Goal: Task Accomplishment & Management: Use online tool/utility

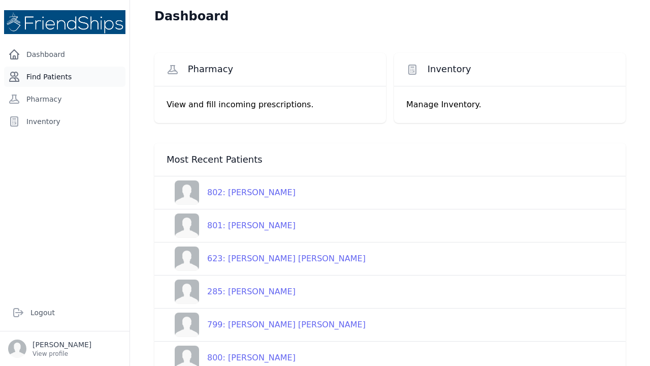
click at [61, 75] on link "Find Patients" at bounding box center [64, 77] width 121 height 20
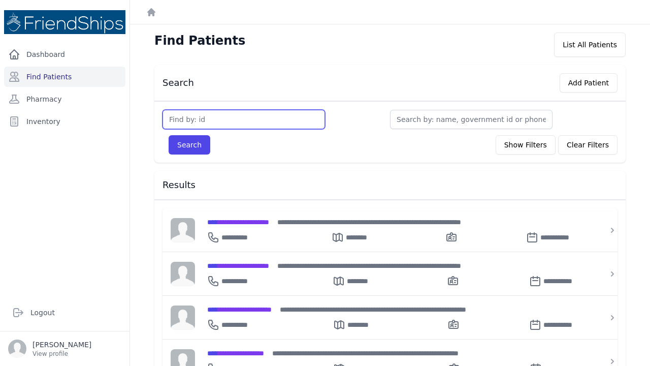
click at [190, 114] on input "text" at bounding box center [243, 119] width 162 height 19
type input "1"
click at [196, 124] on input "text" at bounding box center [243, 119] width 162 height 19
type input "129"
click at [189, 145] on button "Search" at bounding box center [190, 144] width 42 height 19
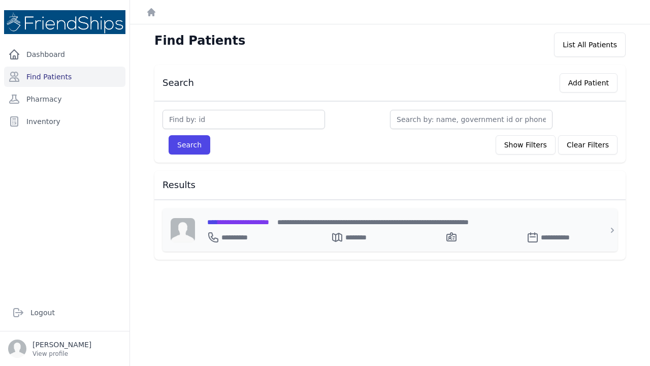
click at [230, 223] on span "**********" at bounding box center [238, 221] width 62 height 7
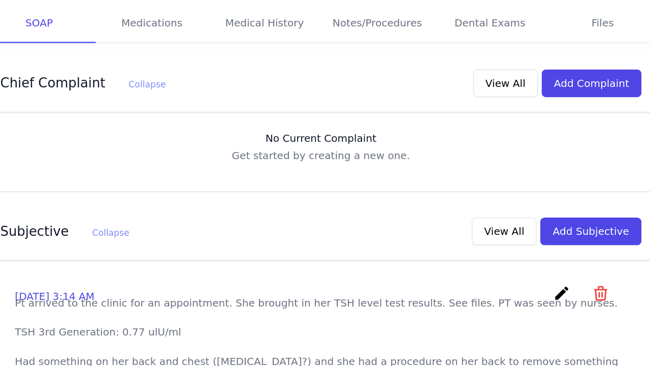
scroll to position [145, 0]
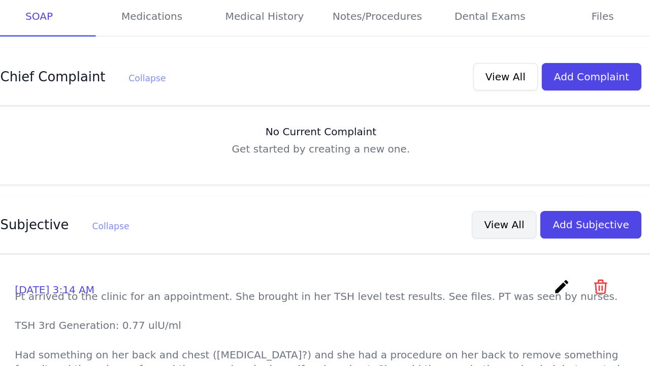
click at [495, 218] on button "View All" at bounding box center [517, 227] width 45 height 19
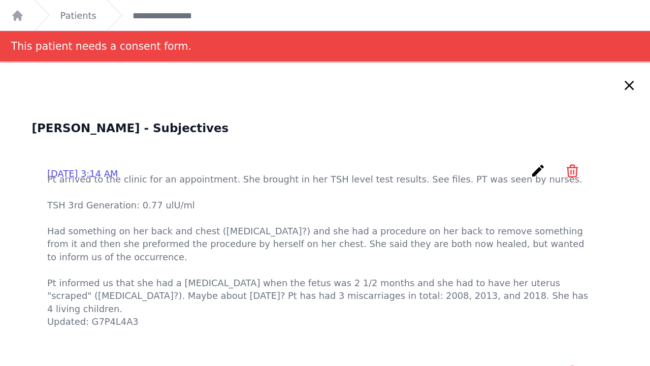
scroll to position [0, 0]
click at [629, 67] on icon at bounding box center [632, 67] width 6 height 6
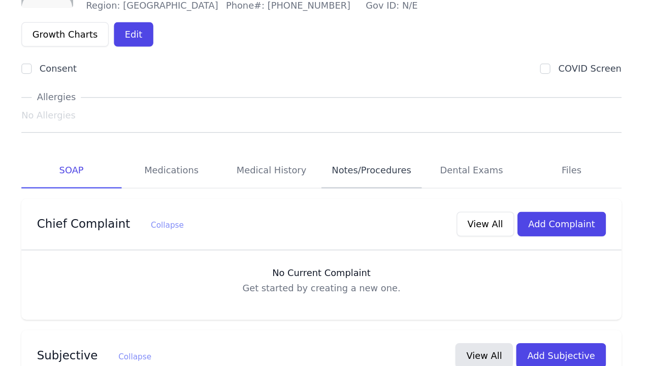
scroll to position [26, 0]
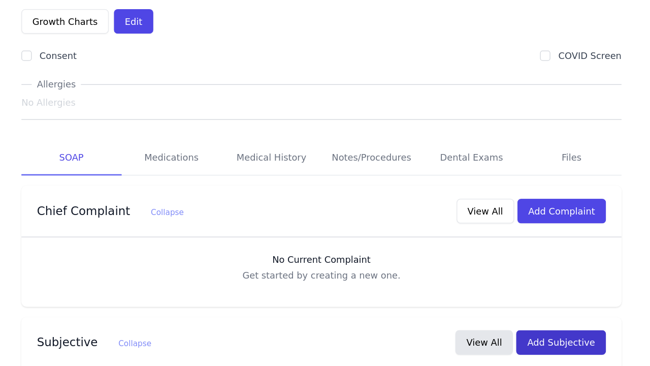
click at [543, 337] on button "Add Subjective" at bounding box center [578, 346] width 71 height 19
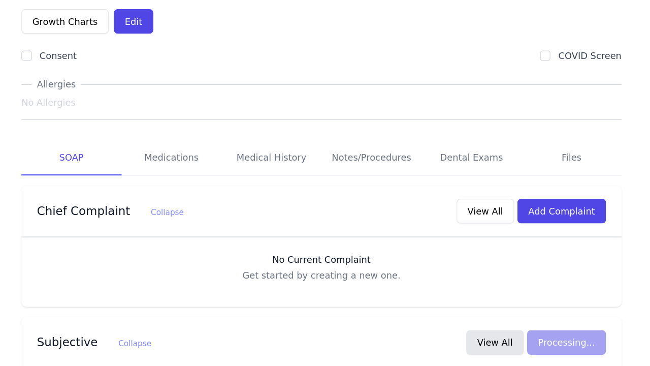
scroll to position [0, 0]
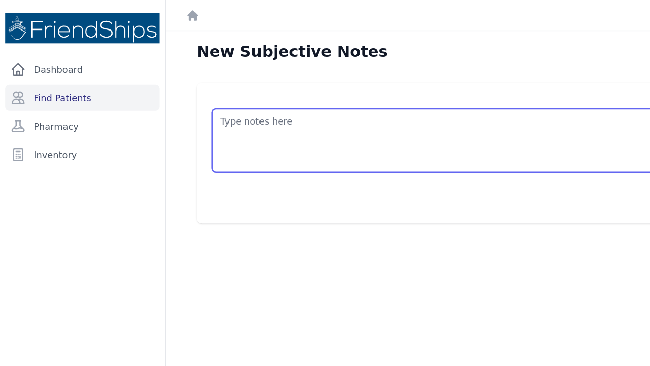
click at [201, 91] on textarea at bounding box center [390, 110] width 447 height 50
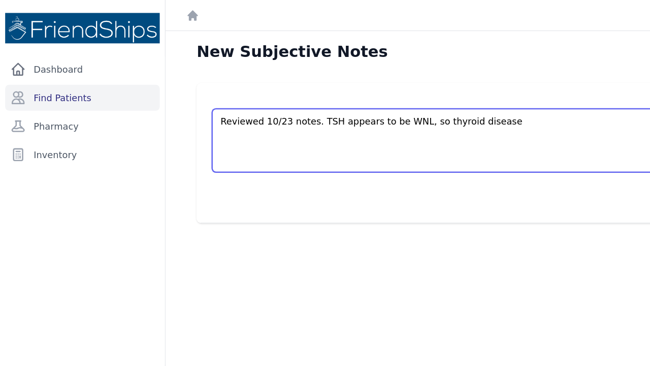
drag, startPoint x: 310, startPoint y: 96, endPoint x: 265, endPoint y: 98, distance: 45.2
click at [265, 98] on textarea "Reviewed 10/23 notes. TSH appears to be WNL, so thyroid disease" at bounding box center [390, 110] width 447 height 50
click at [375, 96] on textarea "Reviewed 10/23 notes. TSH level is WNL, so thyroid disease" at bounding box center [390, 110] width 447 height 50
click at [425, 92] on textarea "Reviewed 10/23 notes. TSH level is WNL, so thyroid disease doesn't appear t" at bounding box center [390, 110] width 447 height 50
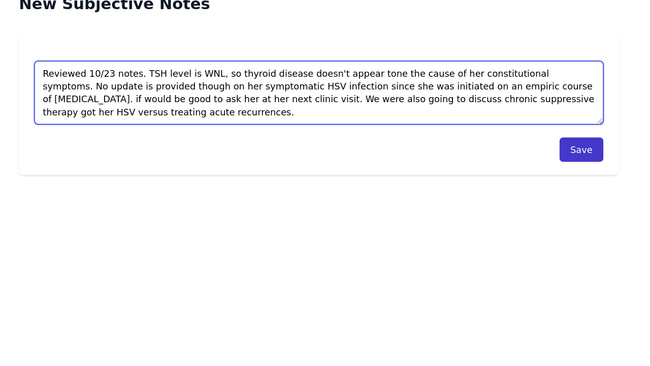
type textarea "Reviewed 10/23 notes. TSH level is WNL, so thyroid disease doesn't appear tone …"
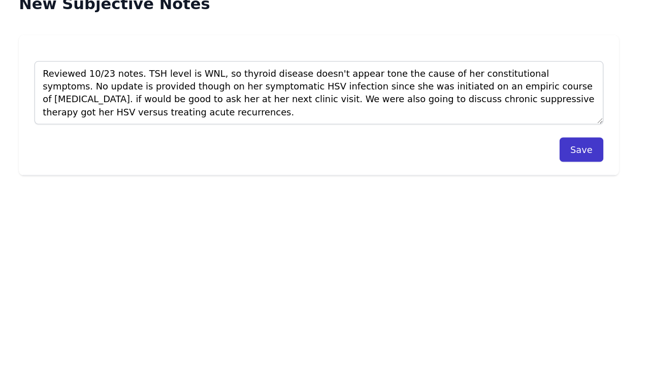
click at [579, 145] on button "Save" at bounding box center [596, 154] width 35 height 19
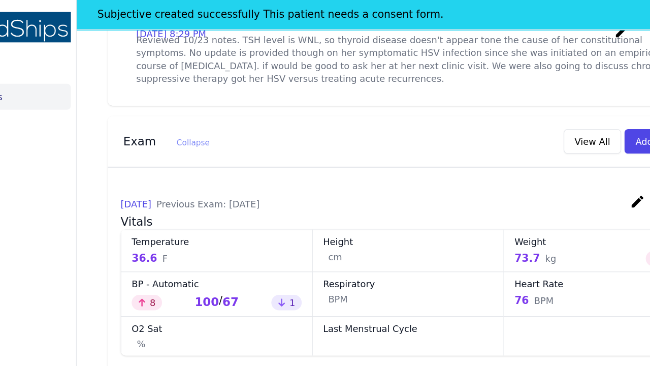
scroll to position [353, 0]
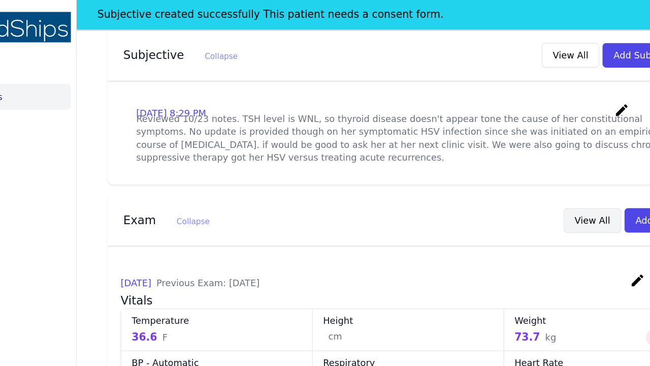
click at [512, 164] on button "View All" at bounding box center [534, 173] width 45 height 19
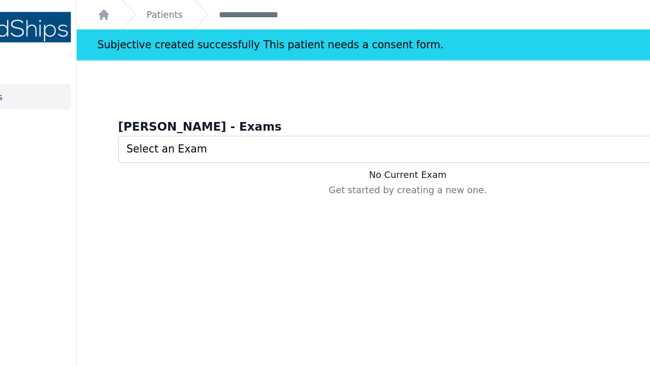
scroll to position [1, 0]
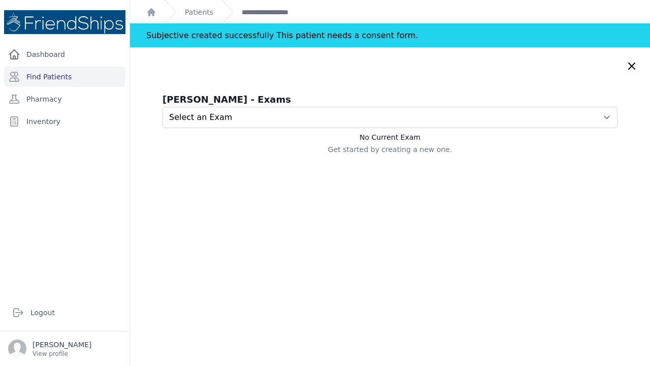
click at [627, 61] on icon at bounding box center [632, 66] width 12 height 12
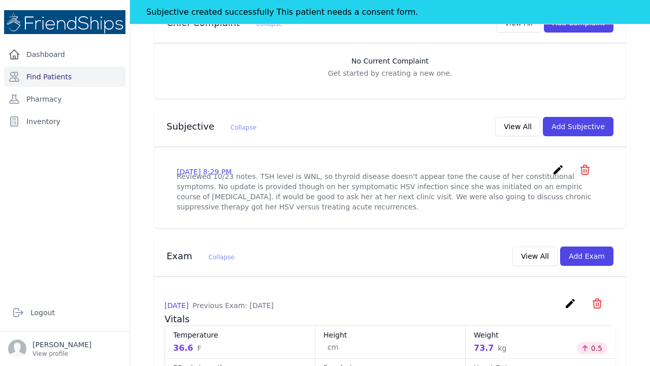
scroll to position [273, 0]
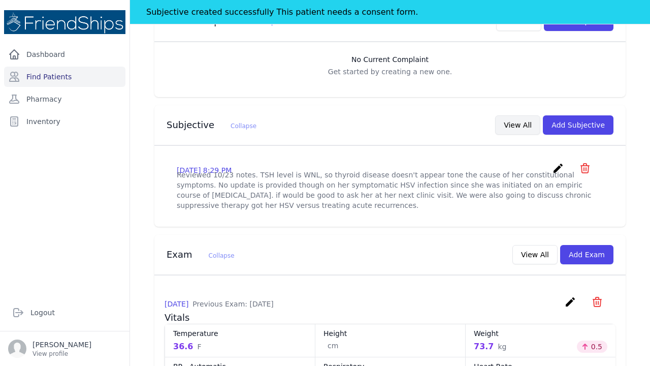
click at [519, 115] on button "View All" at bounding box center [517, 124] width 45 height 19
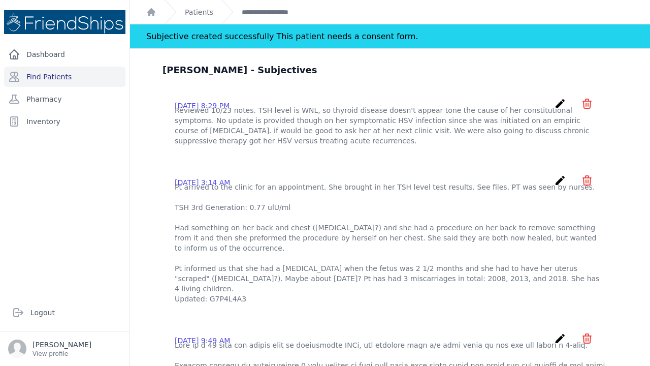
scroll to position [28, 0]
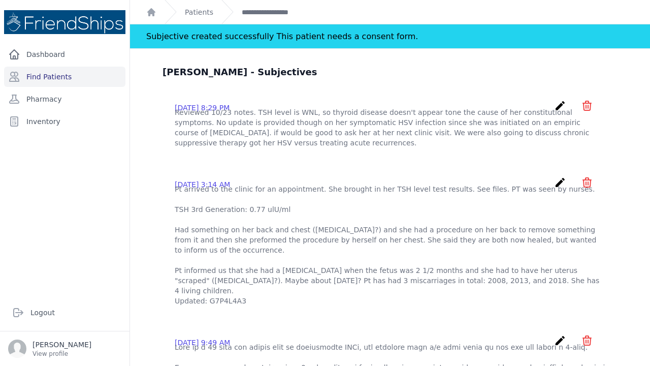
click at [560, 109] on icon "create" at bounding box center [560, 106] width 12 height 12
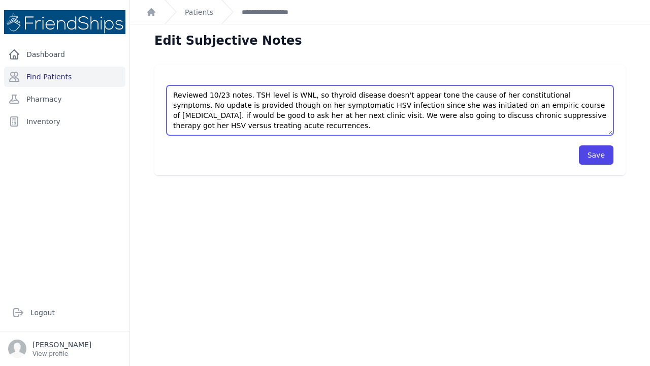
click at [429, 94] on textarea "Reviewed 10/23 notes. TSH level is WNL, so thyroid disease doesn't appear tone …" at bounding box center [390, 110] width 447 height 50
click at [435, 93] on textarea "Reviewed 10/23 notes. TSH level is WNL, so thyroid disease doesn't appear tone …" at bounding box center [390, 110] width 447 height 50
click at [505, 114] on textarea "Reviewed 10/23 notes. TSH level is WNL, so thyroid disease doesn't appear tone …" at bounding box center [390, 110] width 447 height 50
click at [531, 116] on textarea "Reviewed 10/23 notes. TSH level is WNL, so thyroid disease doesn't appear tone …" at bounding box center [390, 110] width 447 height 50
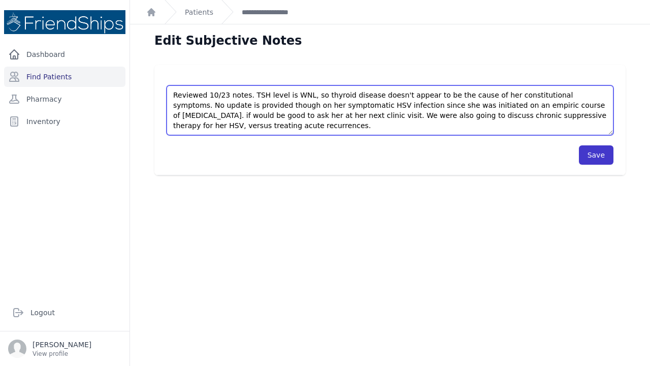
type textarea "Reviewed 10/23 notes. TSH level is WNL, so thyroid disease doesn't appear to be…"
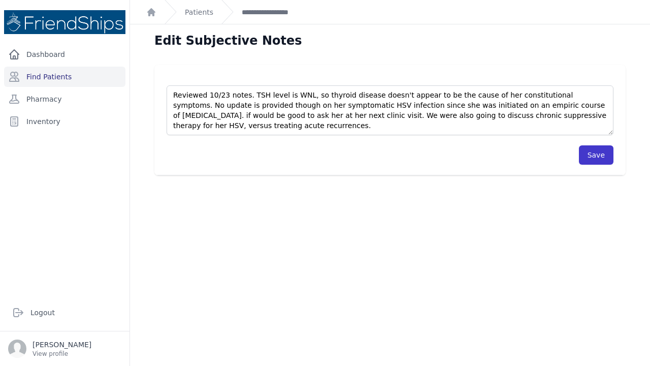
click at [599, 153] on button "Save" at bounding box center [596, 154] width 35 height 19
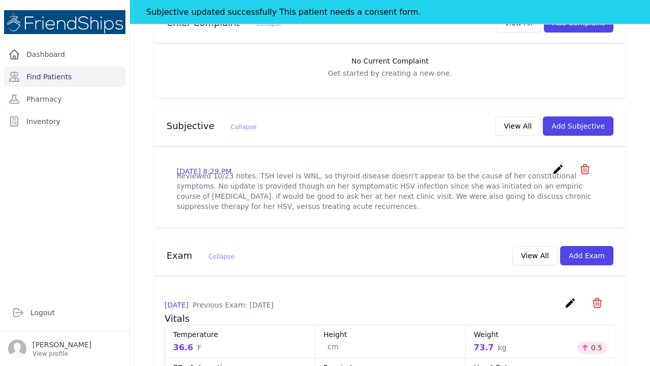
scroll to position [276, 0]
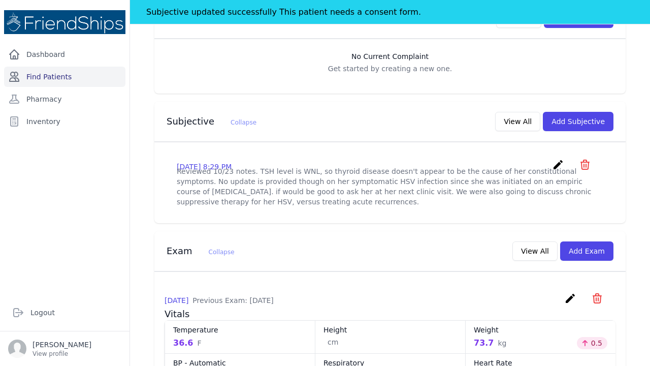
click at [52, 73] on link "Find Patients" at bounding box center [64, 77] width 121 height 20
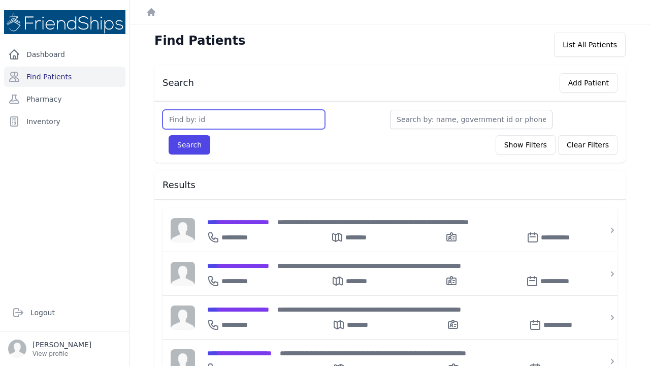
click at [182, 118] on input "text" at bounding box center [243, 119] width 162 height 19
type input "769"
click at [189, 145] on button "Search" at bounding box center [190, 144] width 42 height 19
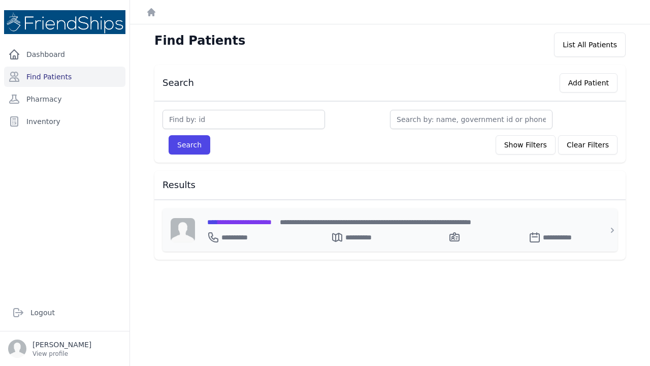
click at [228, 225] on span "**********" at bounding box center [239, 221] width 64 height 7
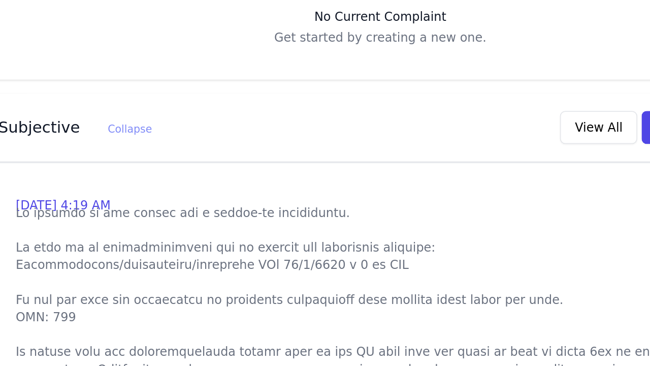
scroll to position [172, 0]
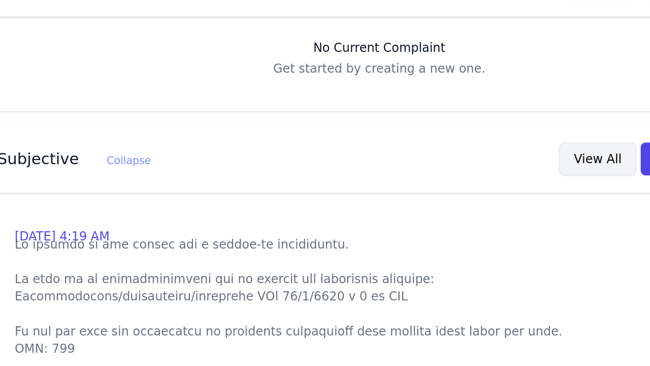
click at [495, 192] on button "View All" at bounding box center [517, 201] width 45 height 19
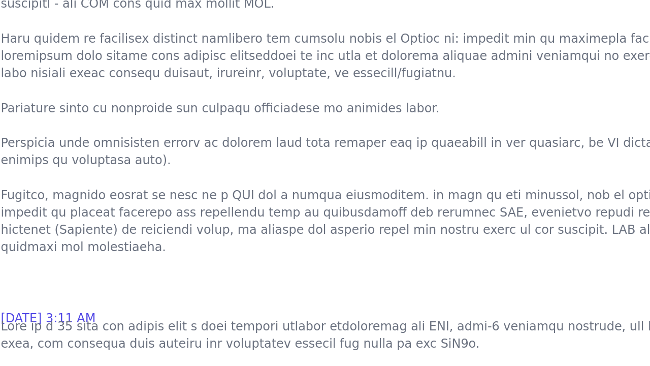
scroll to position [365, 0]
